Goal: Task Accomplishment & Management: Use online tool/utility

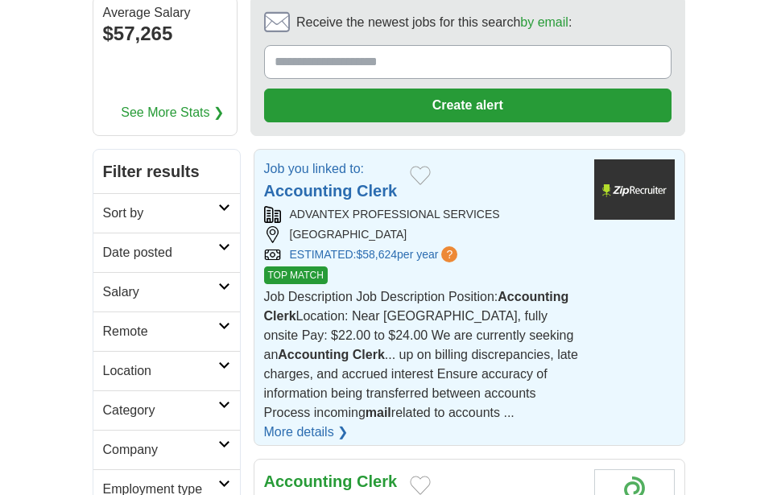
scroll to position [242, 0]
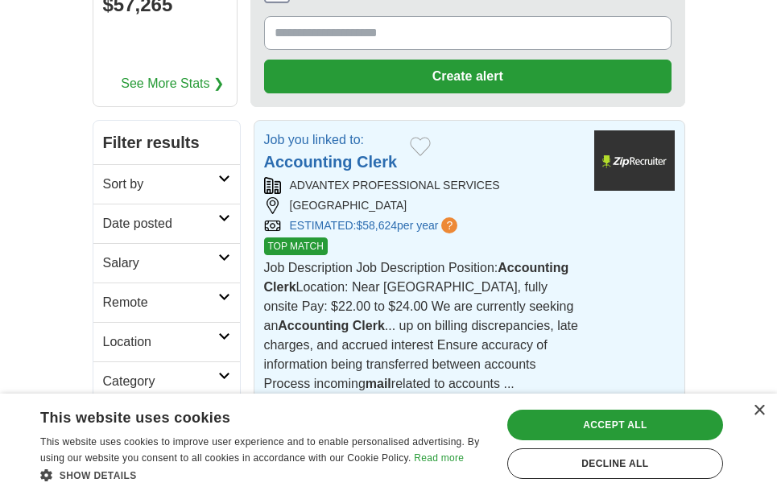
click at [324, 394] on link "More details ❯" at bounding box center [306, 403] width 85 height 19
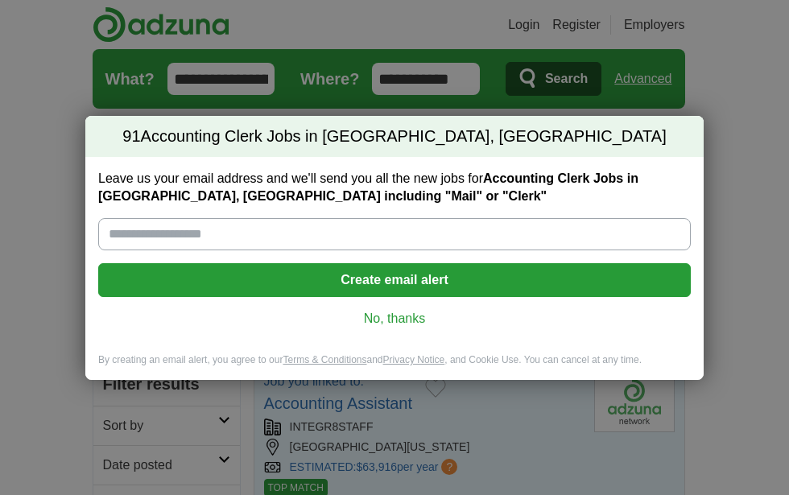
click at [407, 312] on link "No, thanks" at bounding box center [394, 319] width 567 height 18
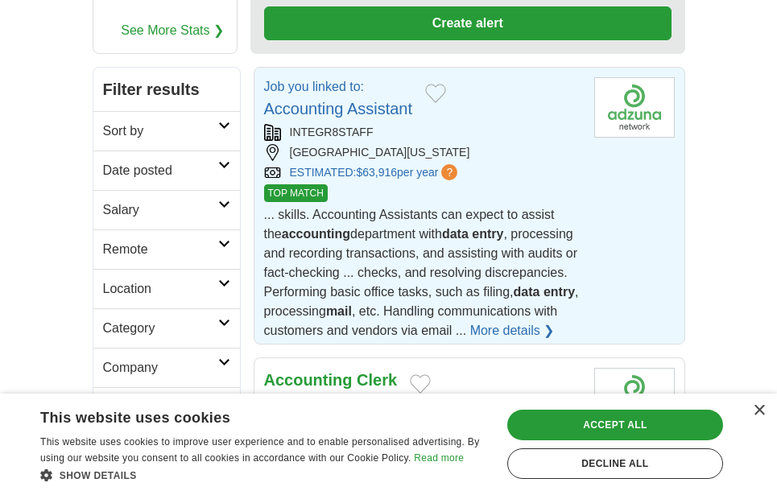
scroll to position [322, 0]
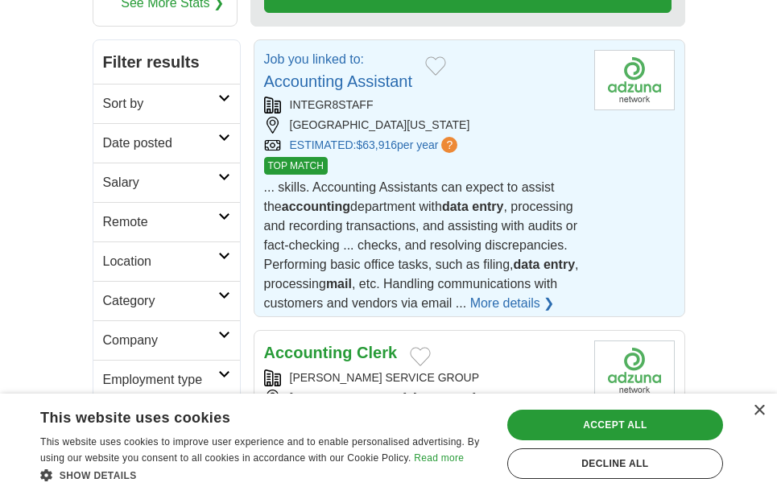
click at [512, 294] on link "More details ❯" at bounding box center [512, 303] width 85 height 19
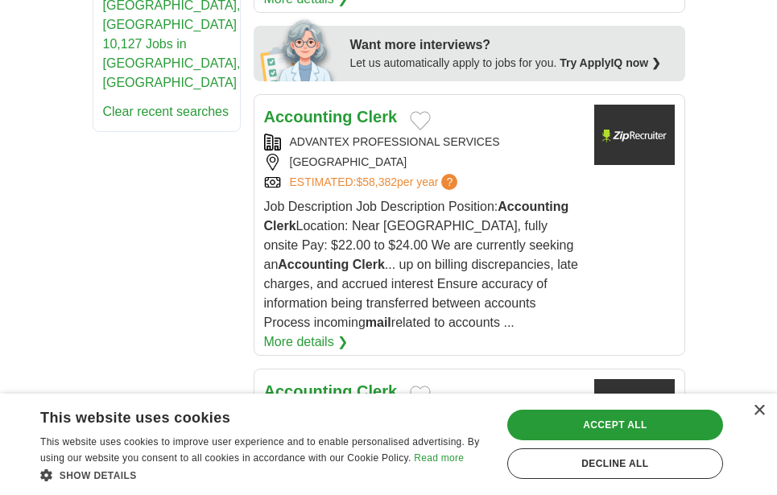
scroll to position [1127, 0]
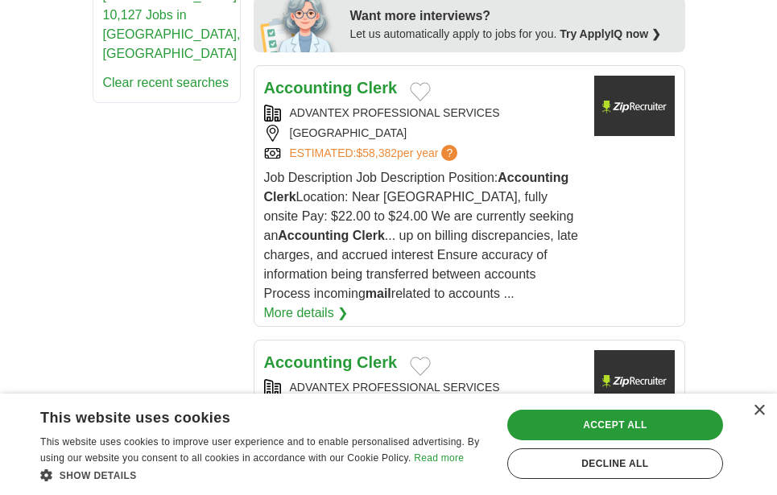
click at [306, 303] on link "More details ❯" at bounding box center [306, 312] width 85 height 19
